Goal: Task Accomplishment & Management: Manage account settings

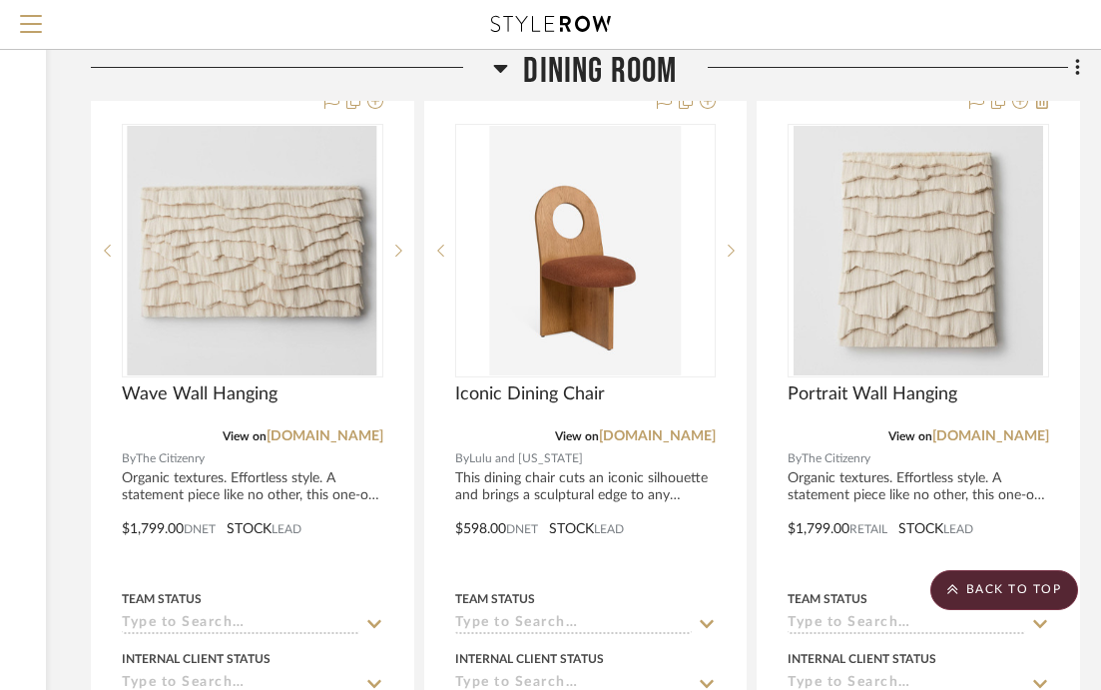
scroll to position [573, 327]
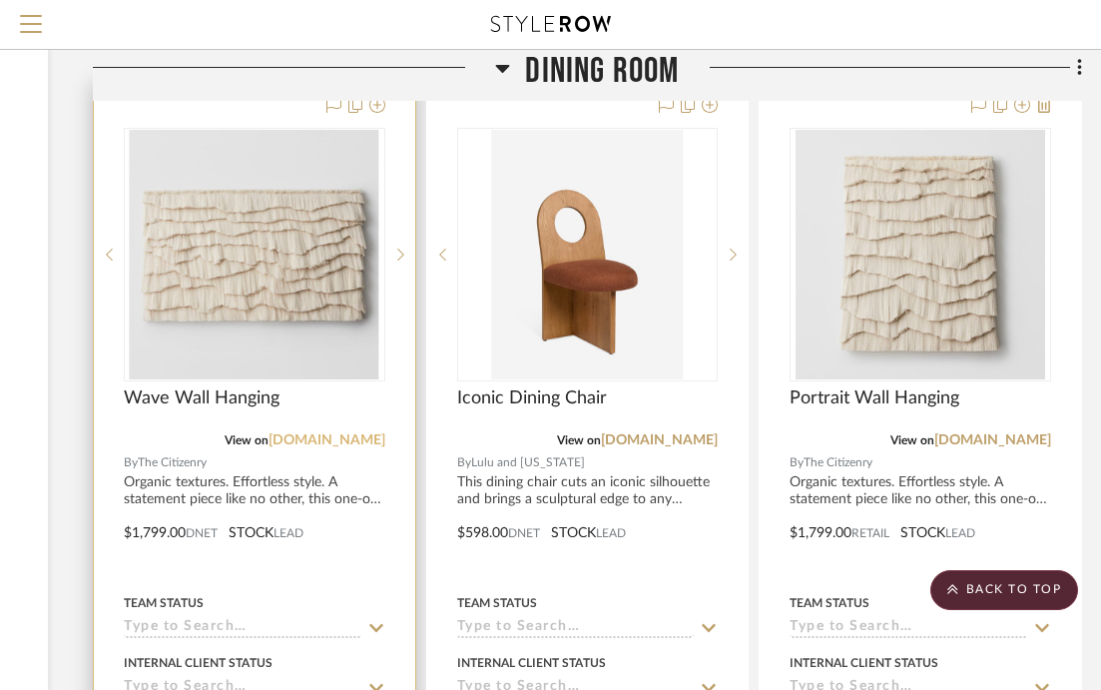
click at [344, 444] on link "[DOMAIN_NAME]" at bounding box center [326, 440] width 117 height 14
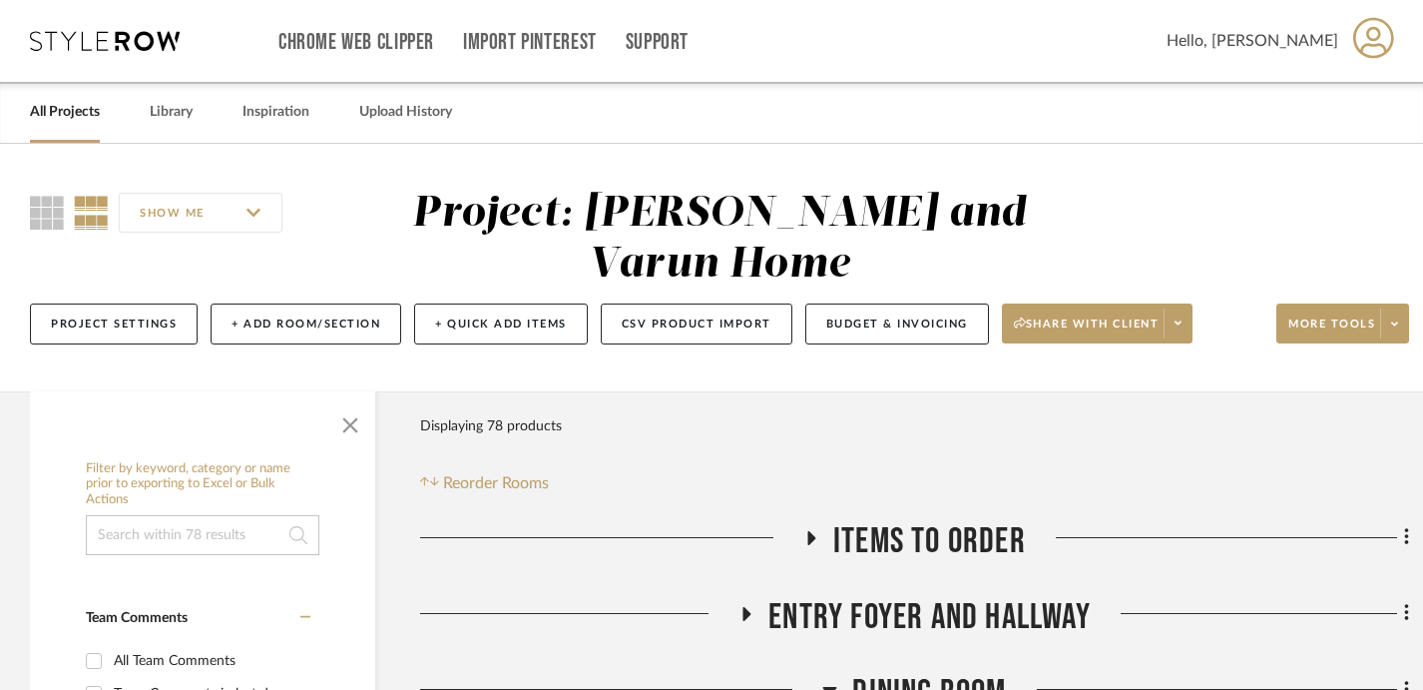
click at [51, 111] on link "All Projects" at bounding box center [65, 112] width 70 height 27
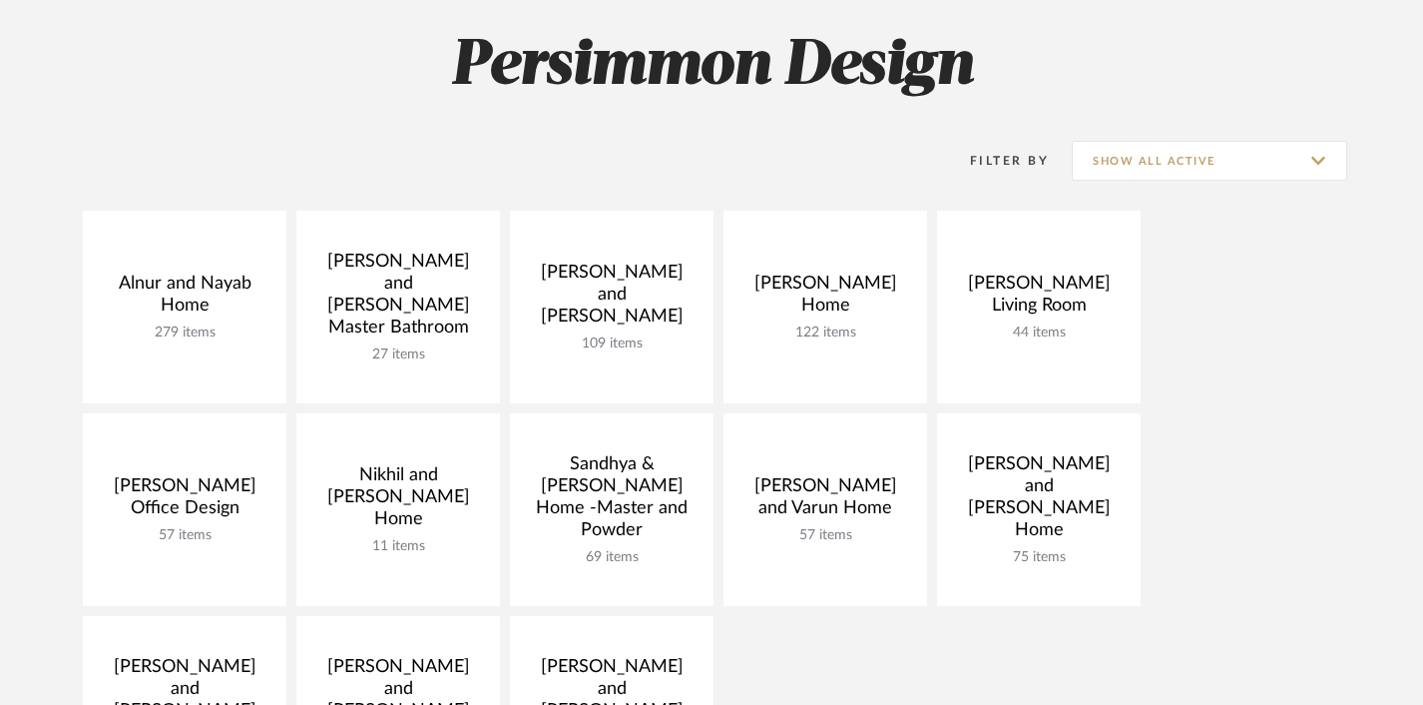
scroll to position [285, 0]
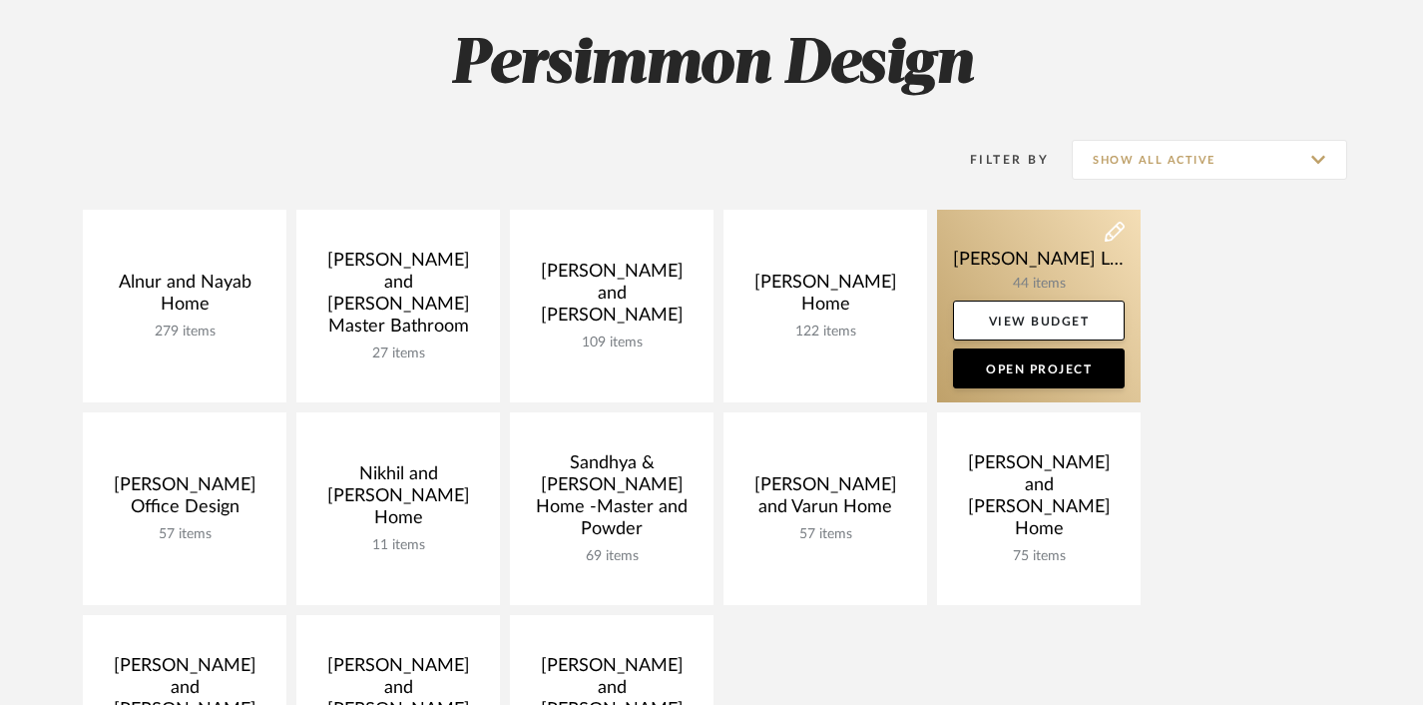
click at [1055, 262] on link at bounding box center [1039, 306] width 204 height 193
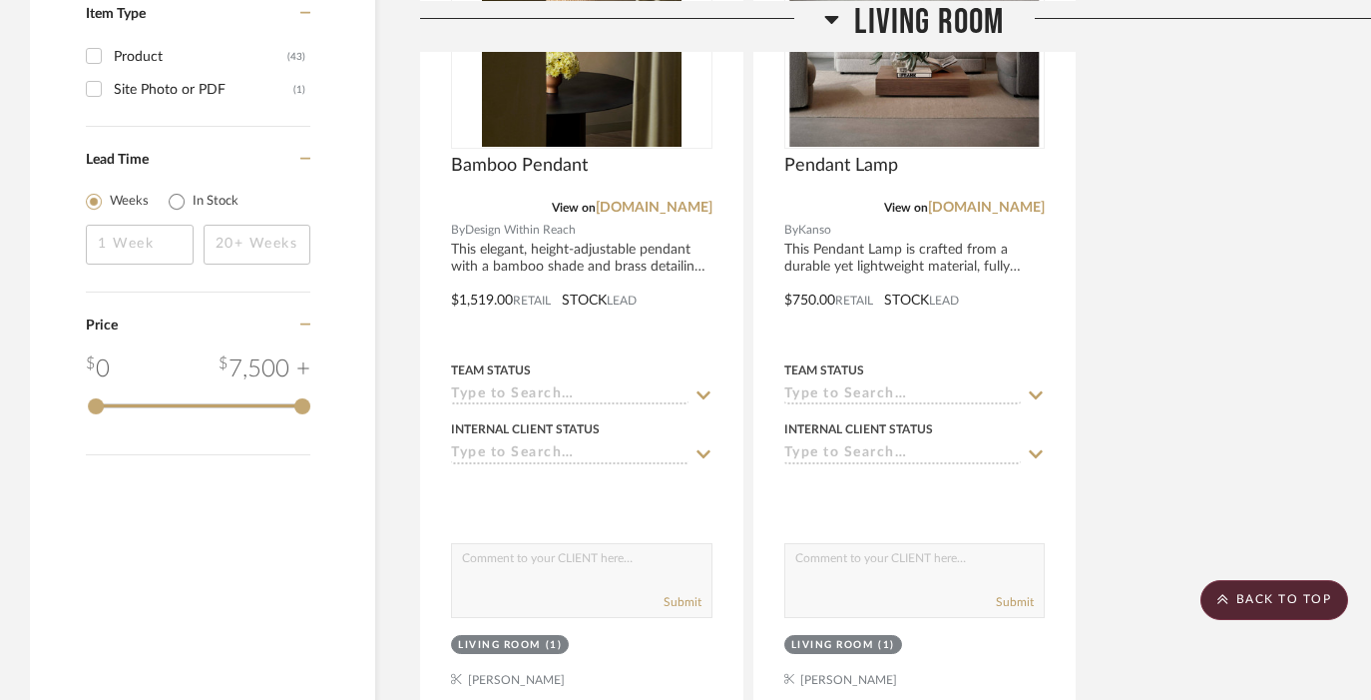
scroll to position [2616, 0]
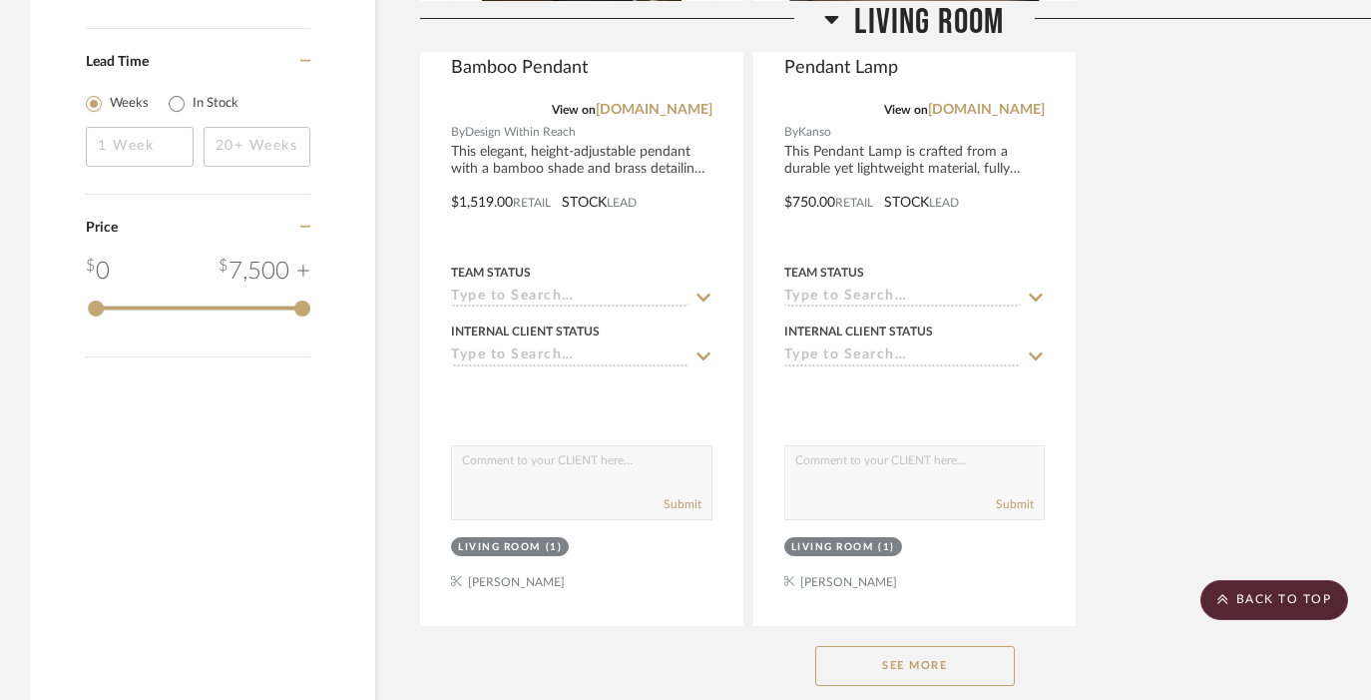
click at [898, 646] on button "See More" at bounding box center [915, 666] width 200 height 40
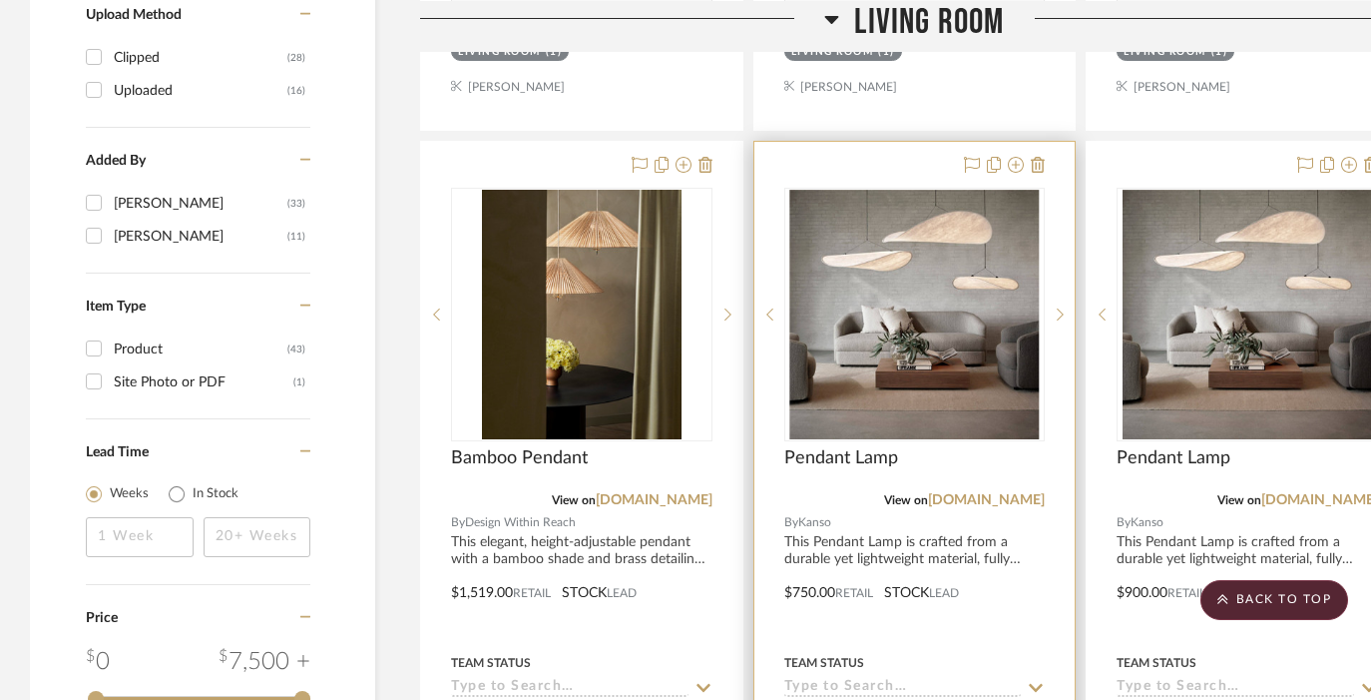
scroll to position [2327, 0]
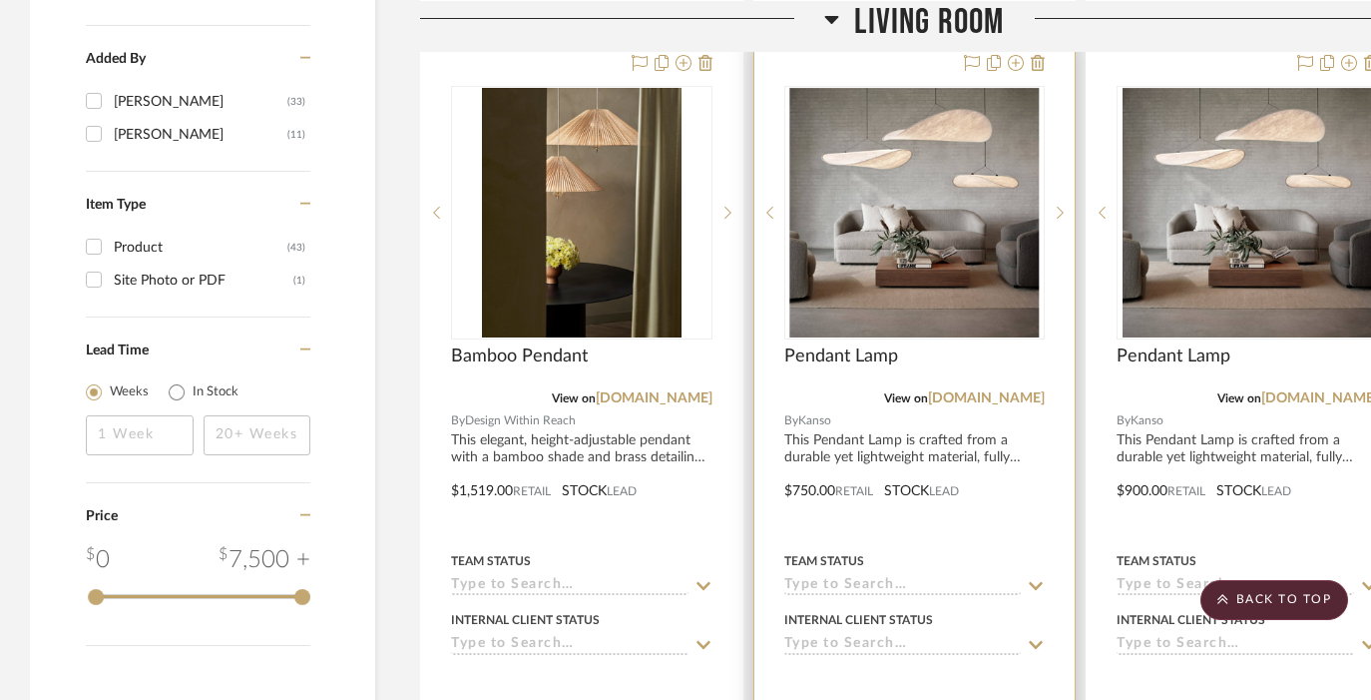
click at [882, 390] on div at bounding box center [915, 476] width 321 height 873
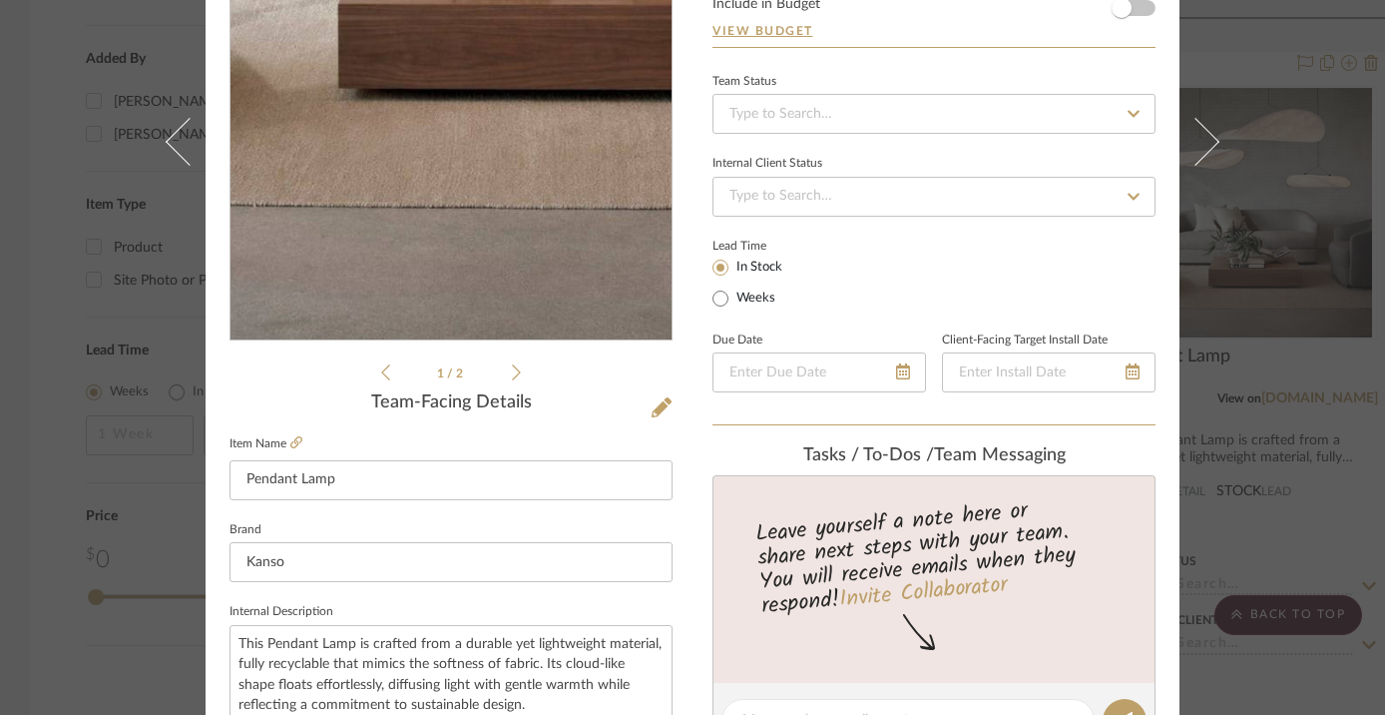
scroll to position [232, 0]
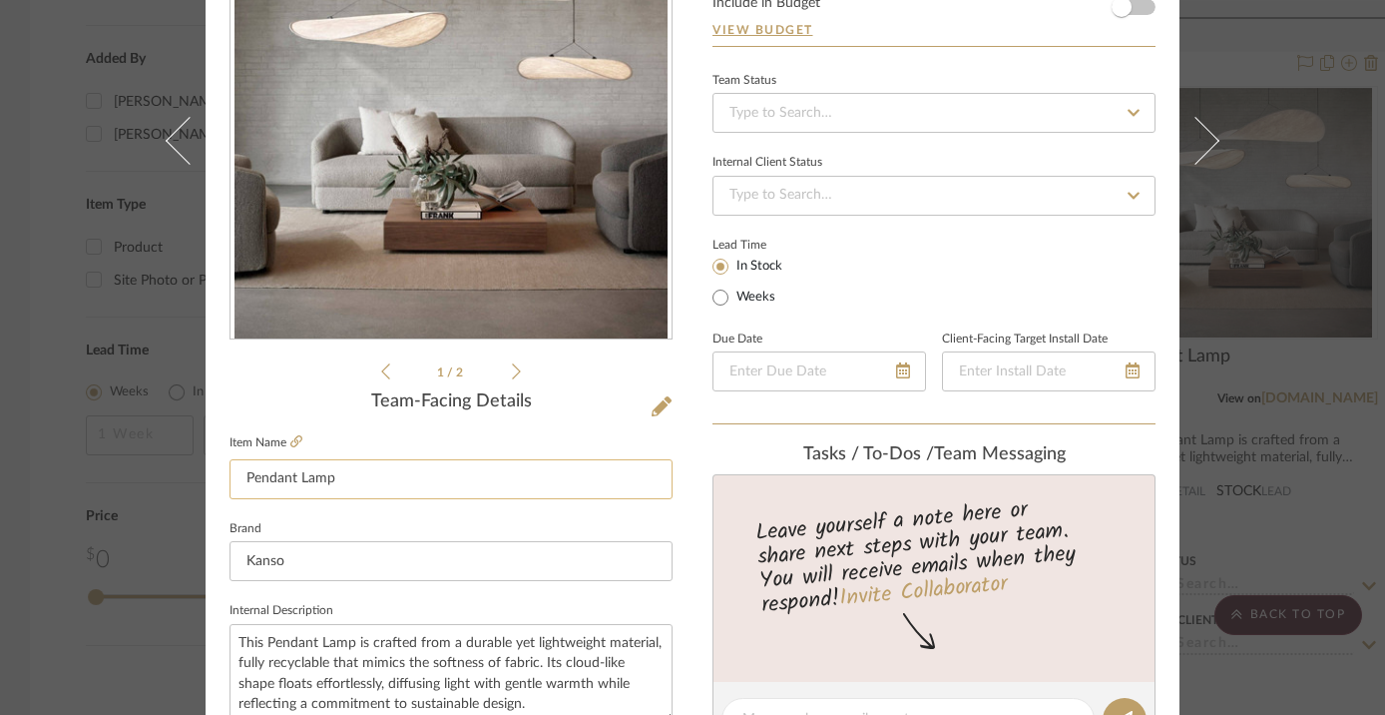
click at [262, 478] on input "Pendant Lamp" at bounding box center [451, 479] width 443 height 40
click at [298, 480] on input "Cloud Lamp" at bounding box center [451, 479] width 443 height 40
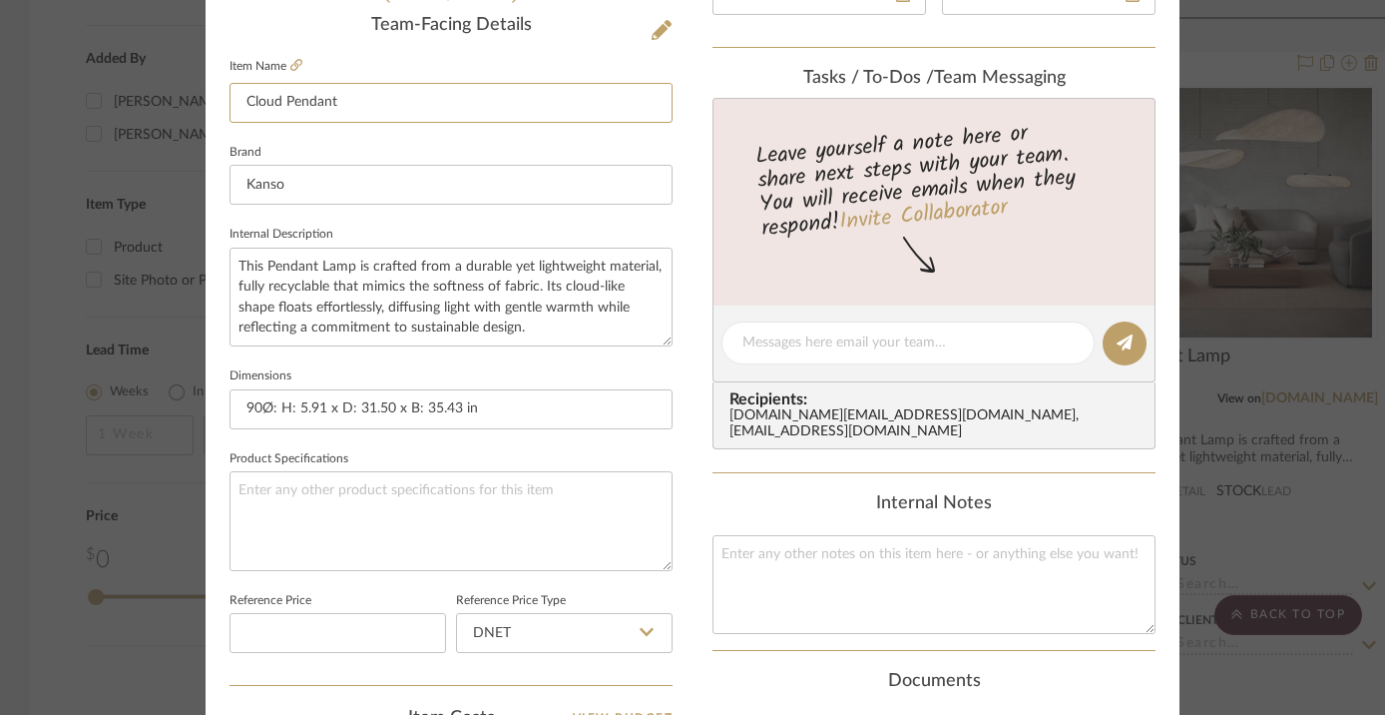
scroll to position [149, 0]
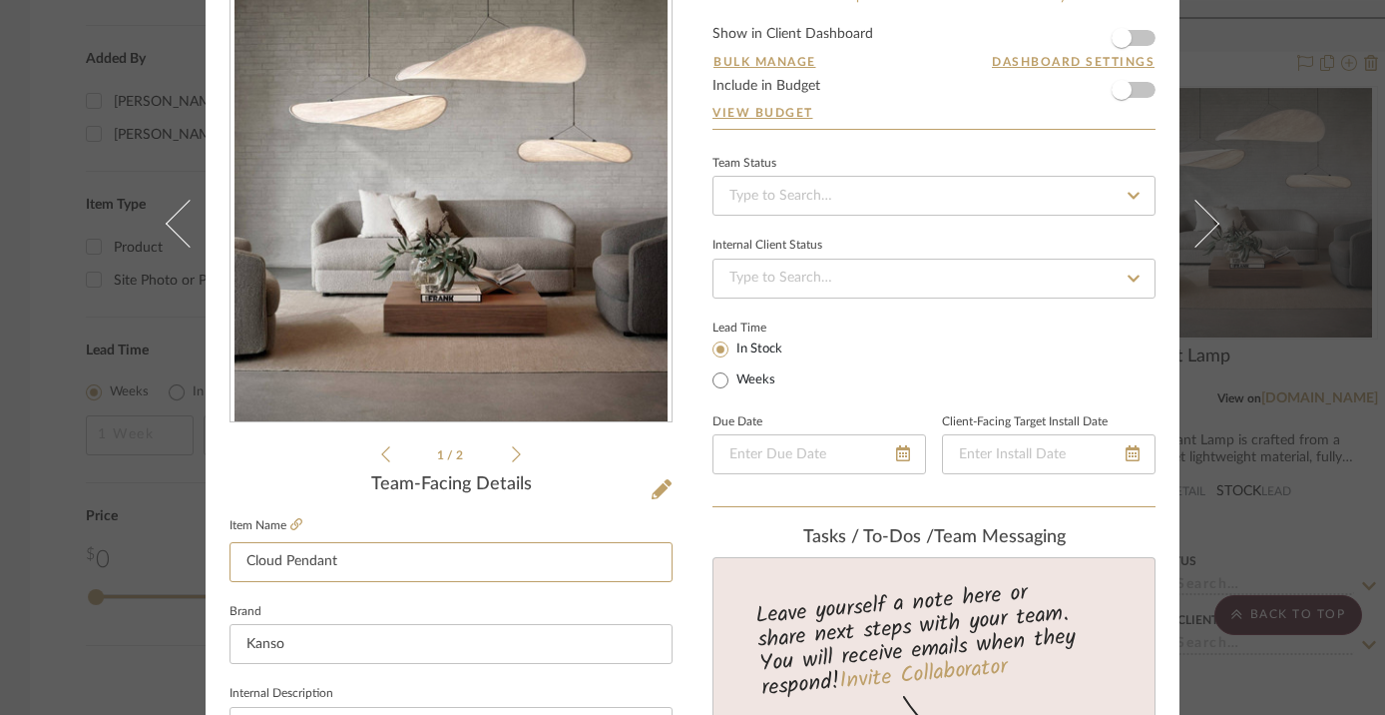
type input "Cloud Pendant"
click at [1289, 208] on div "Mahvish Living Room Living Room Pendant Lamp Team View Client View Orders 1 / 2…" at bounding box center [692, 357] width 1385 height 715
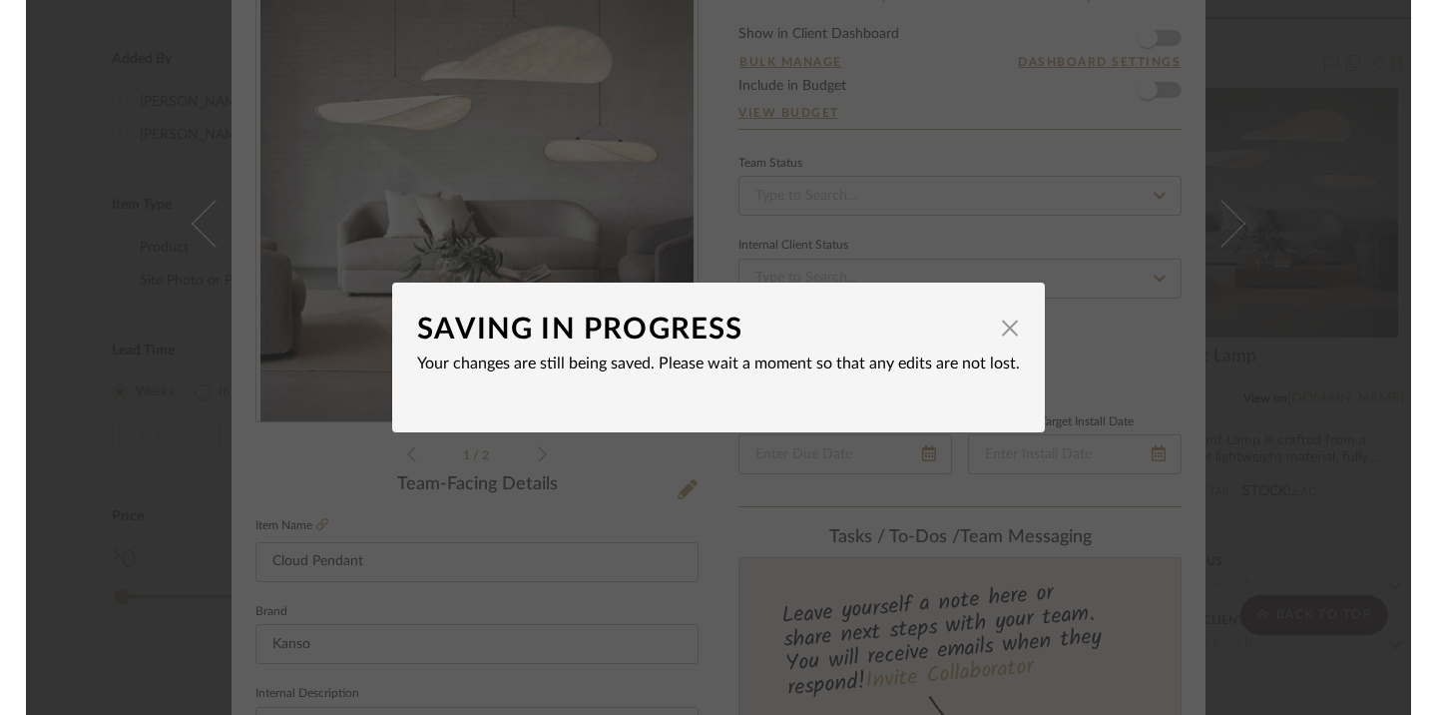
scroll to position [0, 0]
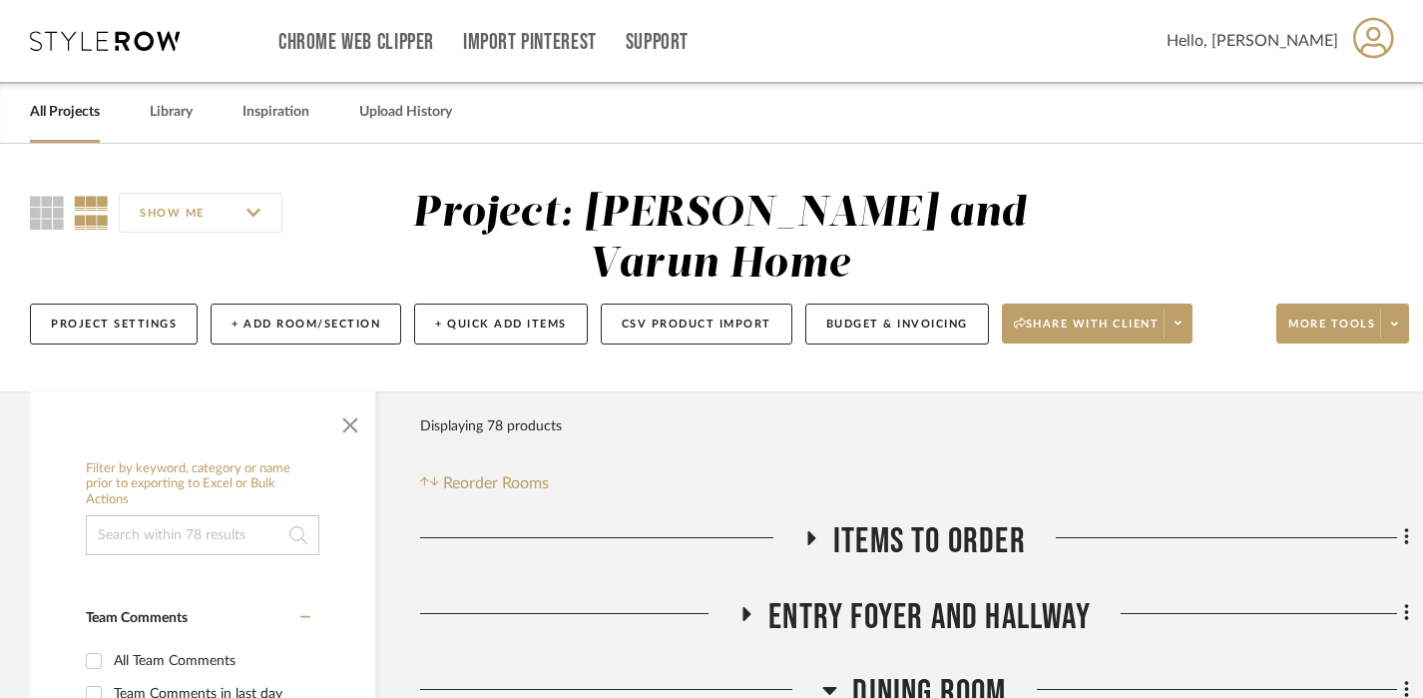
click at [61, 120] on link "All Projects" at bounding box center [65, 112] width 70 height 27
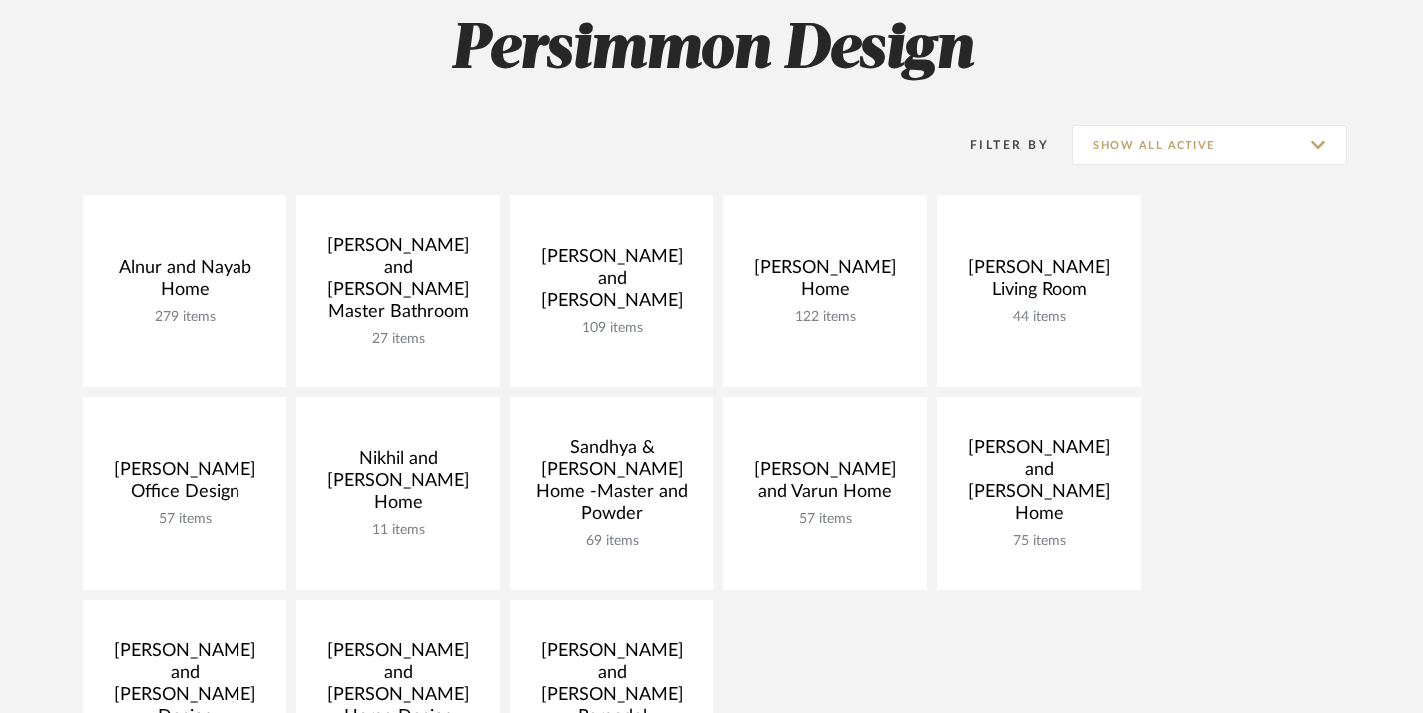
scroll to position [305, 0]
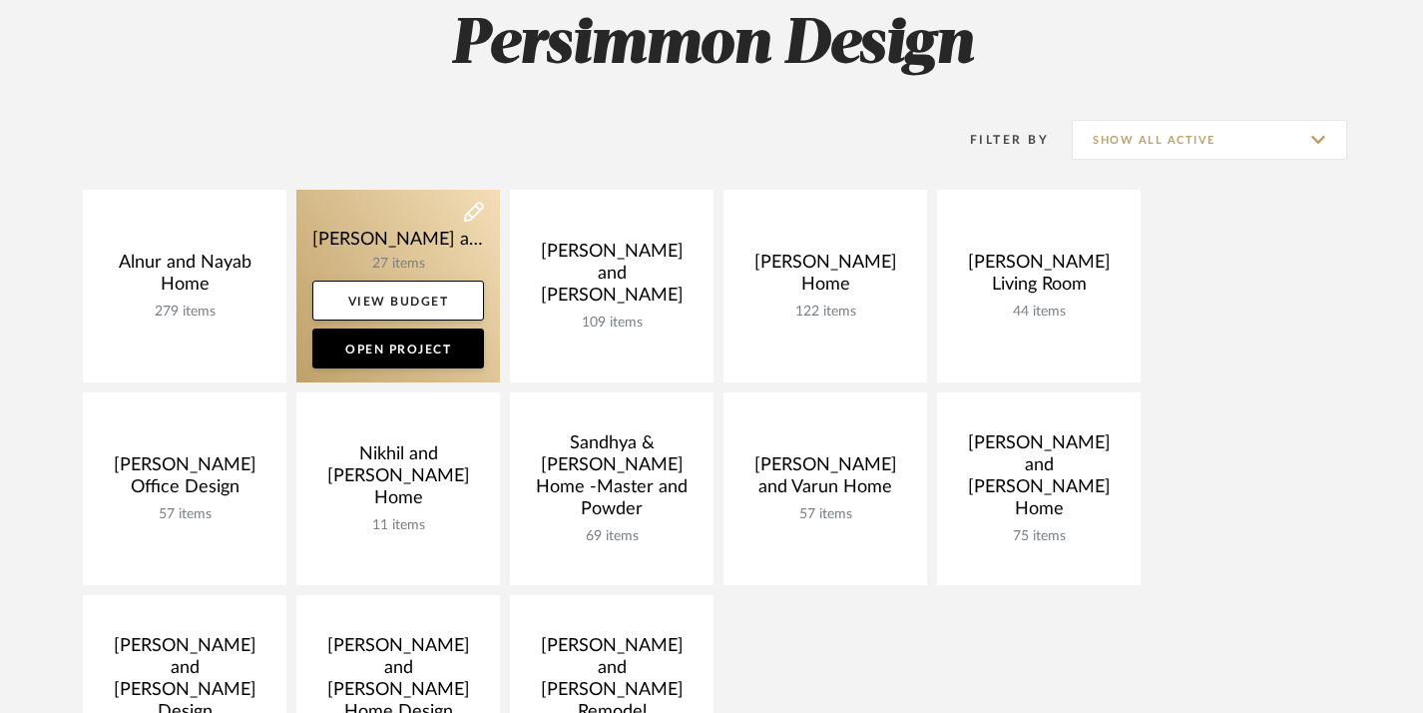
click at [397, 248] on link at bounding box center [398, 286] width 204 height 193
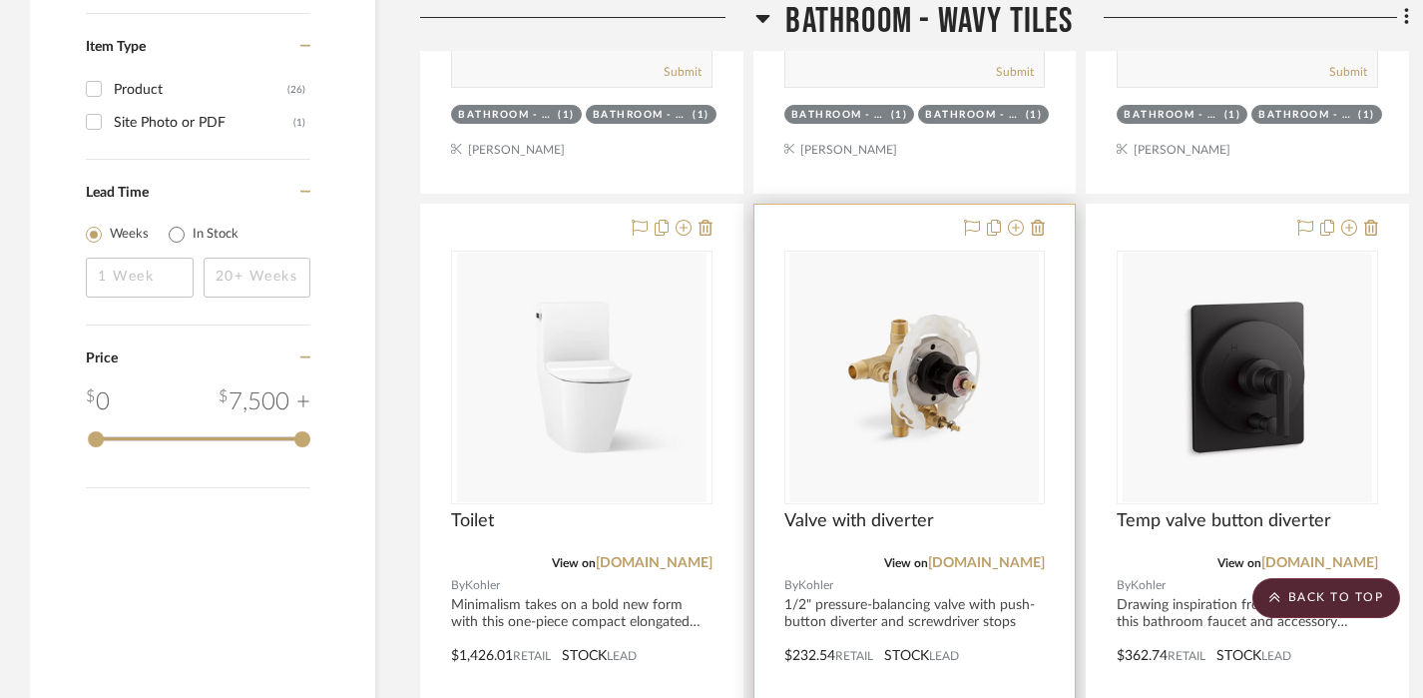
scroll to position [2388, 0]
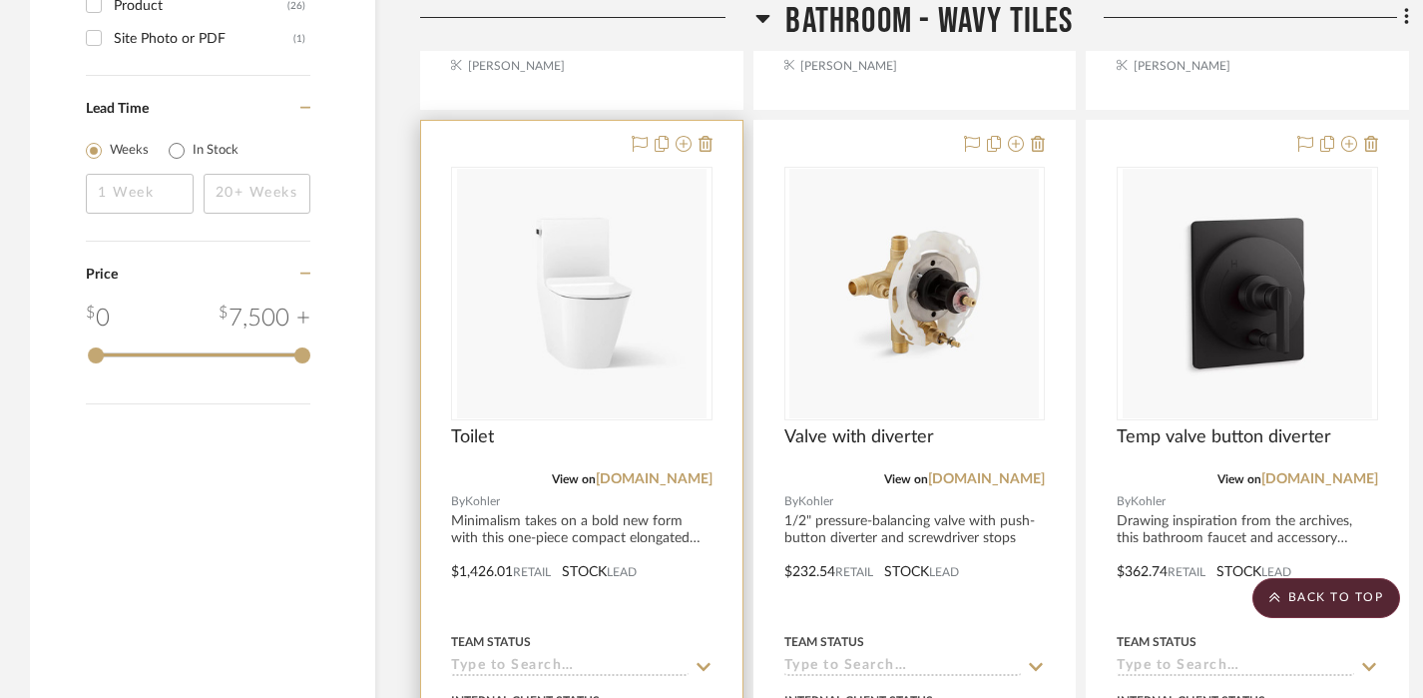
click at [552, 365] on img "0" at bounding box center [582, 294] width 250 height 250
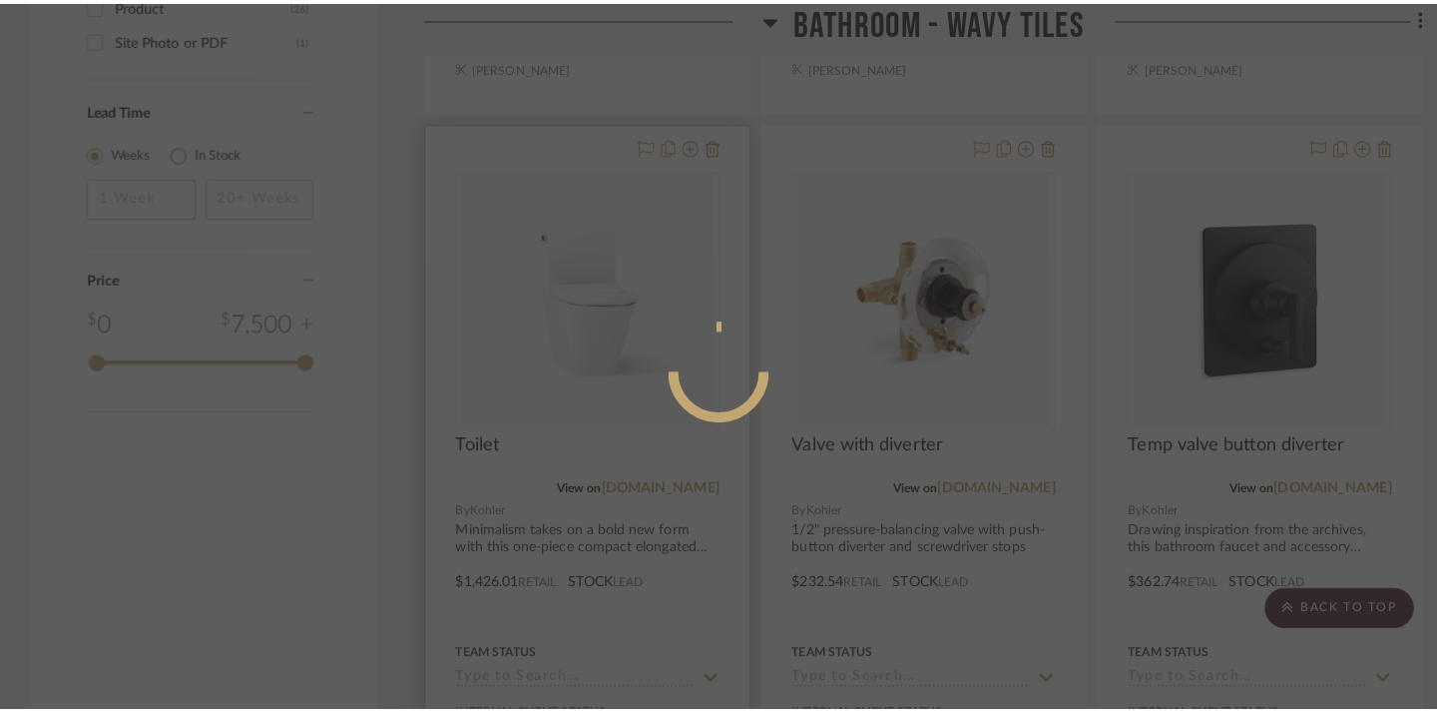
scroll to position [0, 0]
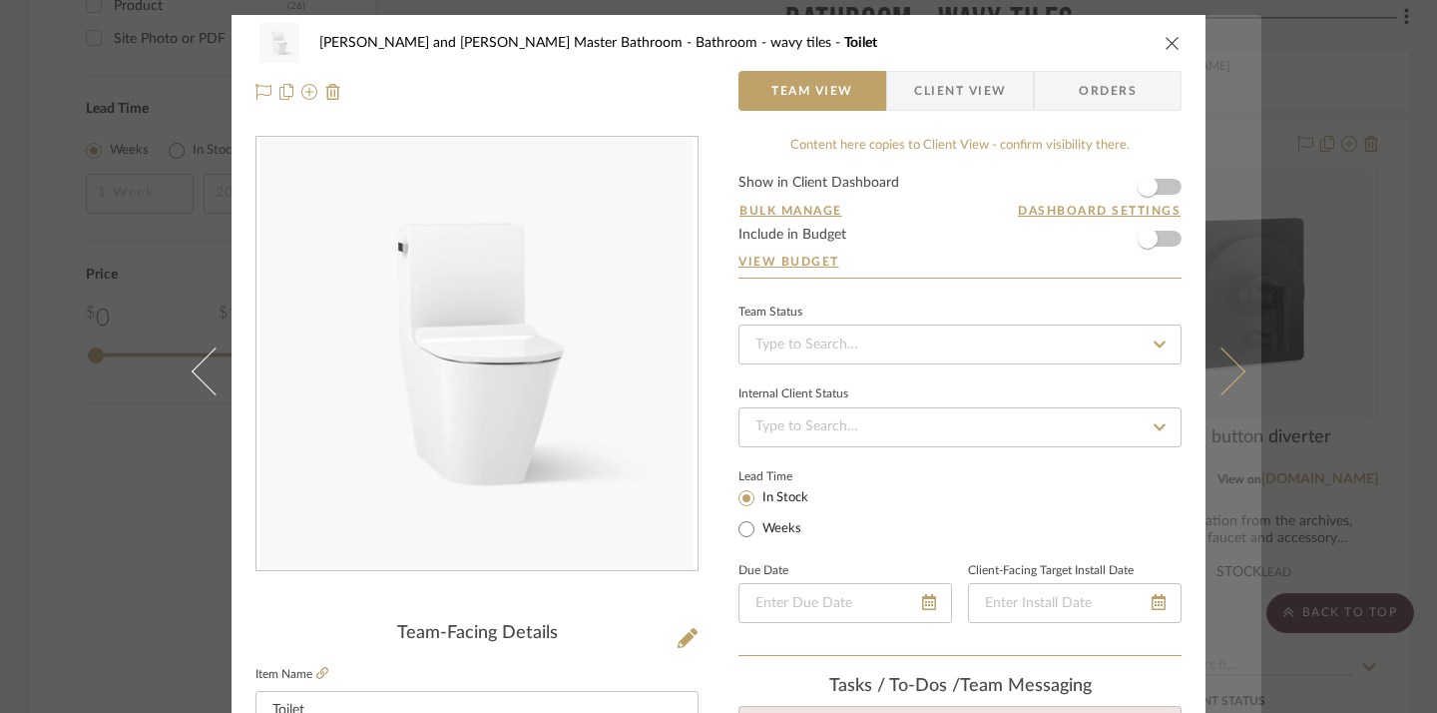
click at [1209, 114] on button at bounding box center [1234, 371] width 56 height 713
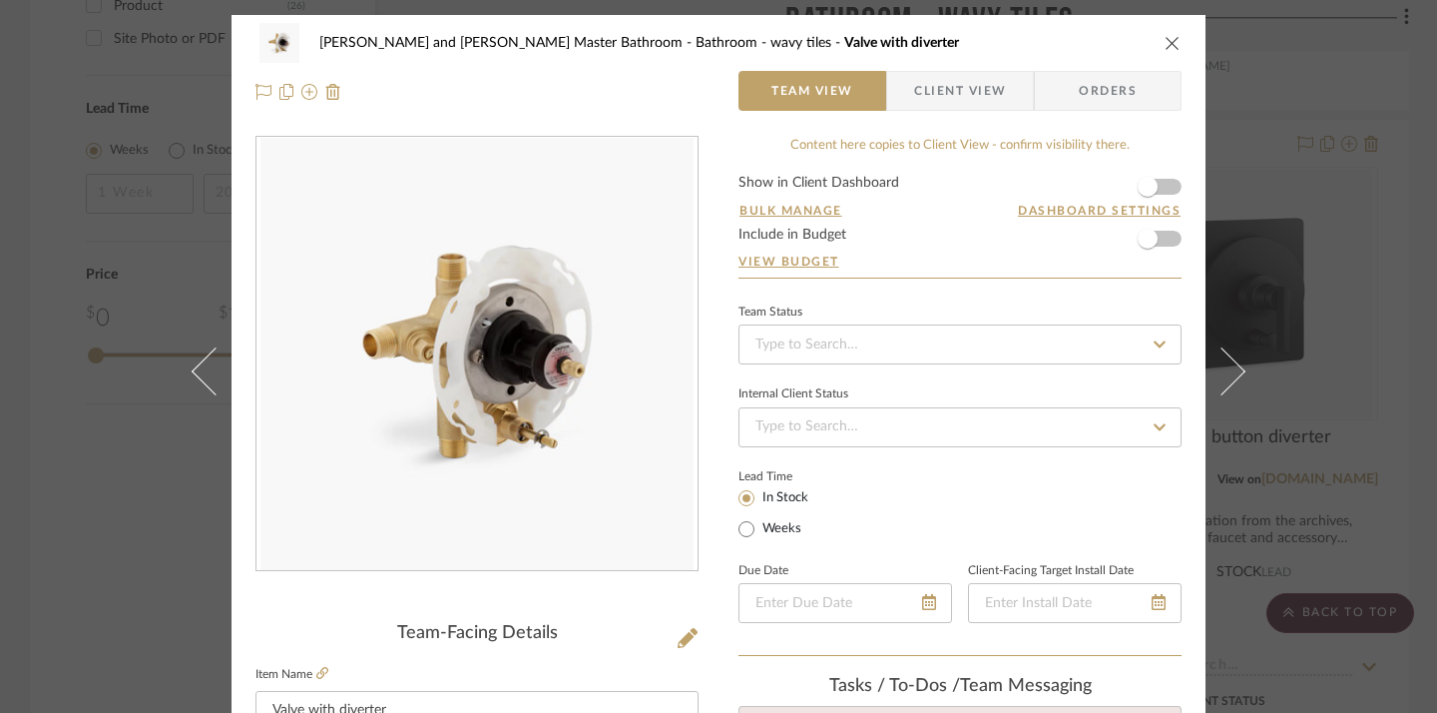
click at [1166, 46] on icon "close" at bounding box center [1173, 43] width 16 height 16
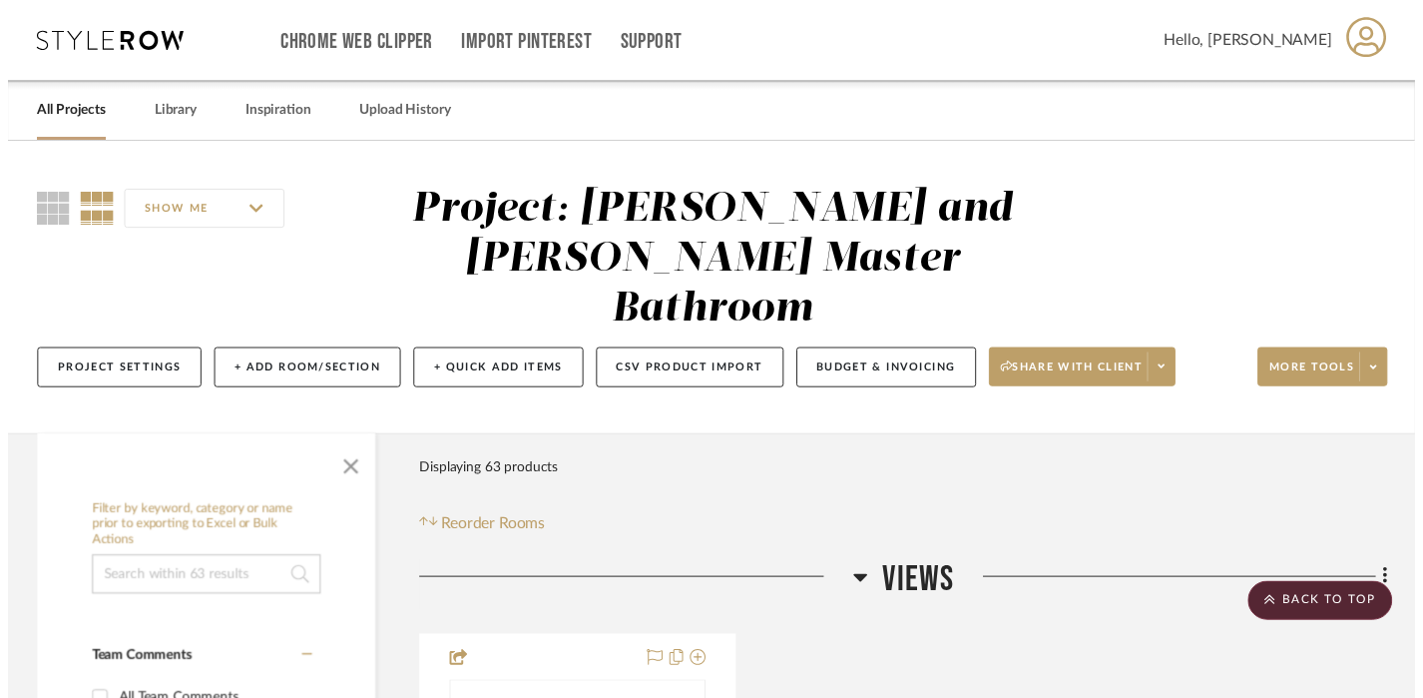
scroll to position [2388, 0]
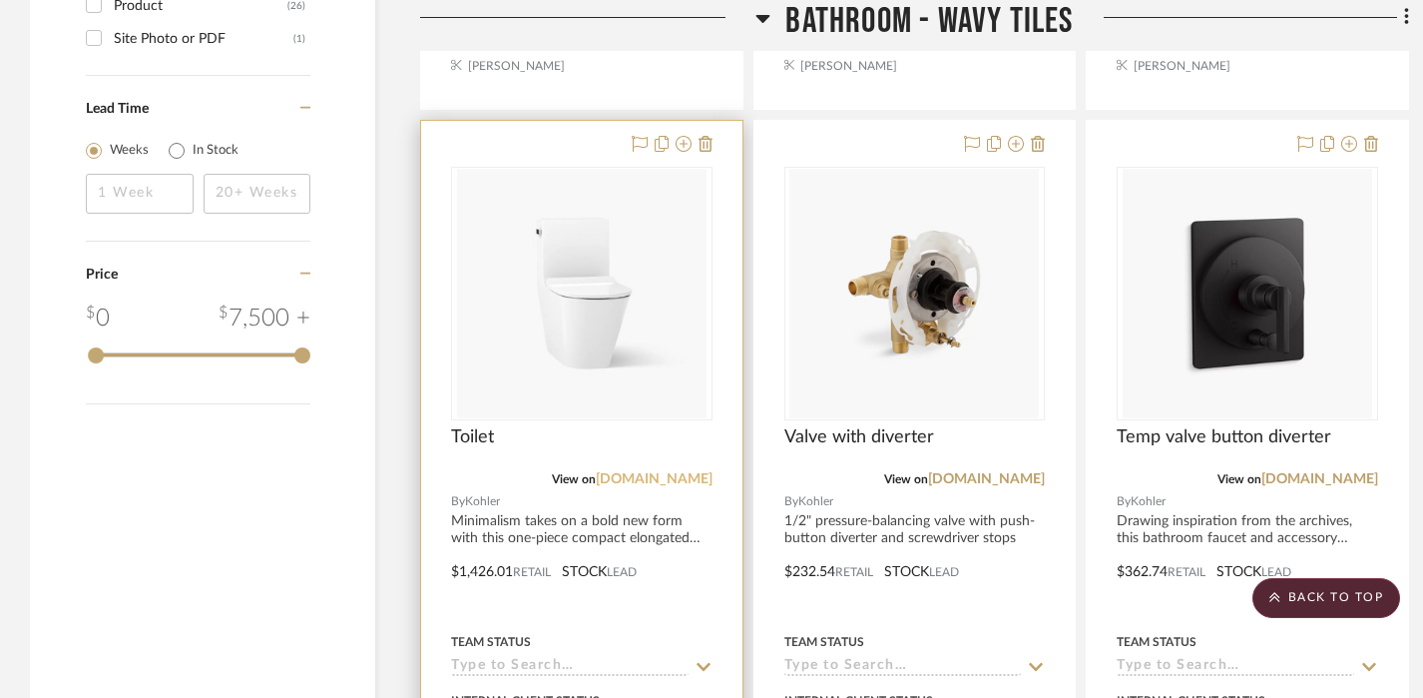
click at [677, 472] on link "kohler.com" at bounding box center [654, 479] width 117 height 14
